Goal: Find specific page/section: Locate item on page

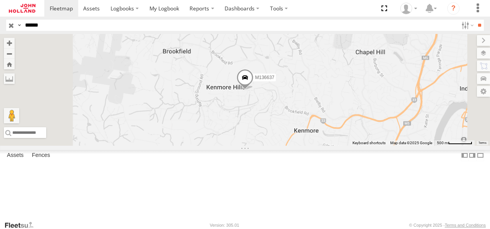
click at [28, 25] on input "******" at bounding box center [240, 25] width 436 height 11
type input "*******"
click at [477, 24] on input "**" at bounding box center [479, 25] width 9 height 11
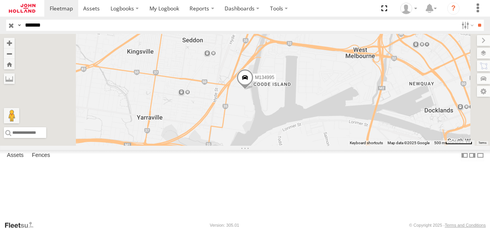
click at [254, 90] on span at bounding box center [245, 79] width 17 height 21
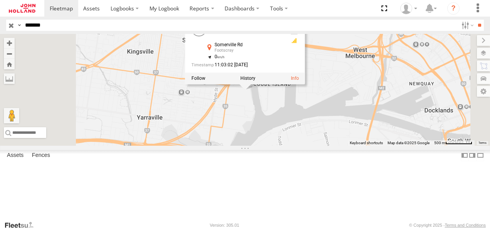
click at [291, 137] on div "M134995 M134995 7110 - [GEOGRAPHIC_DATA] [GEOGRAPHIC_DATA] Footscray -37.81542 …" at bounding box center [245, 90] width 490 height 112
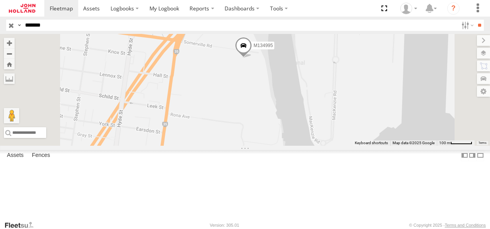
drag, startPoint x: 314, startPoint y: 107, endPoint x: 343, endPoint y: 129, distance: 36.8
click at [343, 129] on div "M134995" at bounding box center [245, 90] width 490 height 112
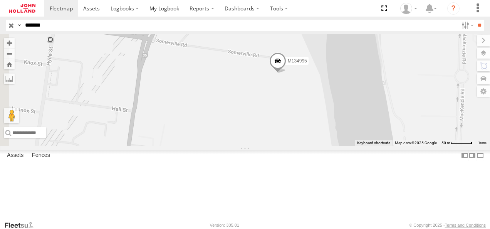
drag, startPoint x: 333, startPoint y: 84, endPoint x: 372, endPoint y: 134, distance: 63.1
click at [372, 134] on div "M134995" at bounding box center [245, 90] width 490 height 112
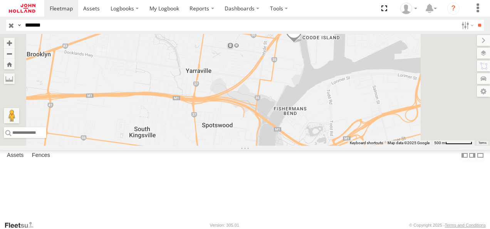
drag, startPoint x: 402, startPoint y: 156, endPoint x: 420, endPoint y: 105, distance: 54.1
click at [420, 105] on div "M134995" at bounding box center [245, 90] width 490 height 112
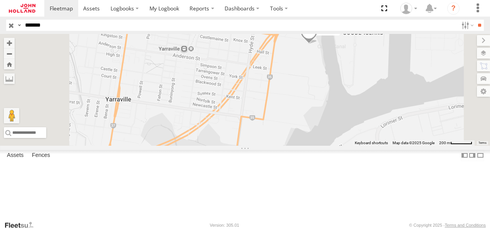
drag, startPoint x: 400, startPoint y: 79, endPoint x: 395, endPoint y: 131, distance: 51.9
click at [395, 131] on div "M134995" at bounding box center [245, 90] width 490 height 112
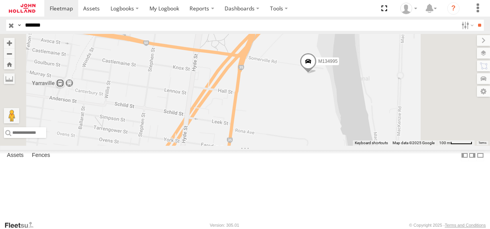
drag, startPoint x: 384, startPoint y: 86, endPoint x: 382, endPoint y: 119, distance: 34.0
click at [382, 119] on div "M134995" at bounding box center [245, 90] width 490 height 112
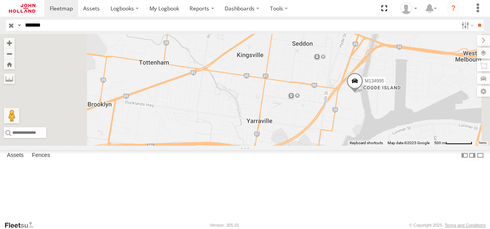
drag, startPoint x: 358, startPoint y: 115, endPoint x: 382, endPoint y: 103, distance: 27.4
click at [382, 103] on div "M134995" at bounding box center [245, 90] width 490 height 112
